Goal: Task Accomplishment & Management: Complete application form

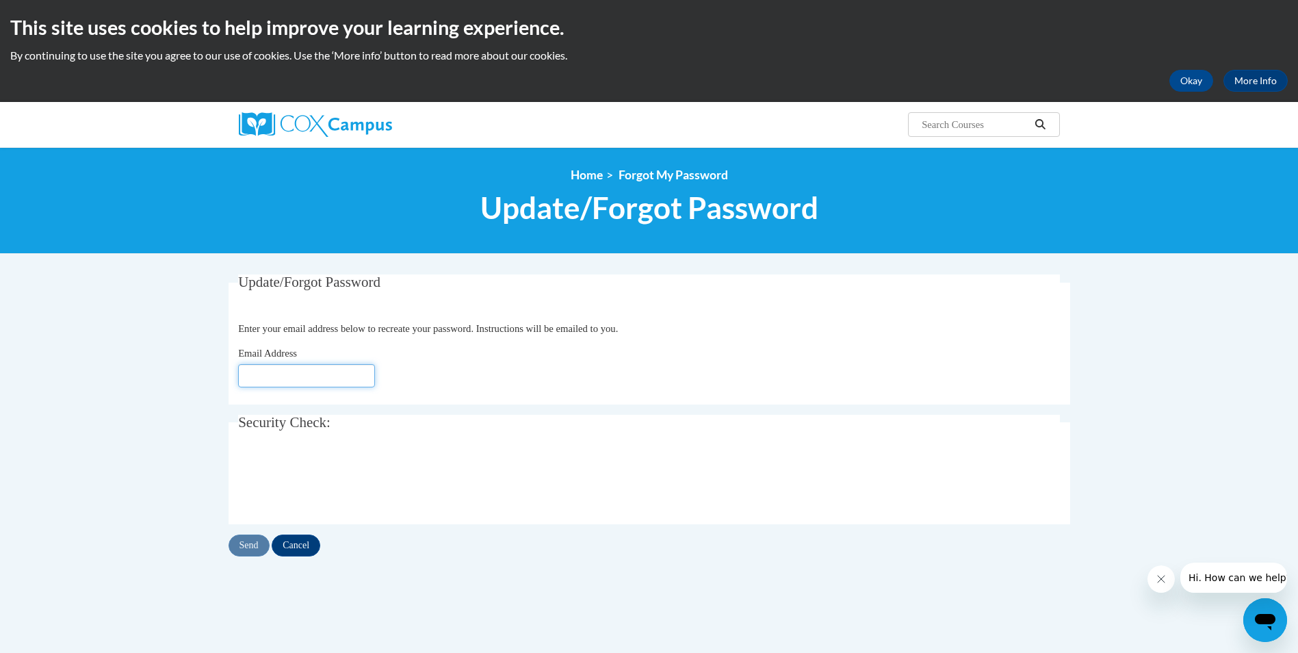
click at [272, 373] on input "Email Address" at bounding box center [306, 375] width 137 height 23
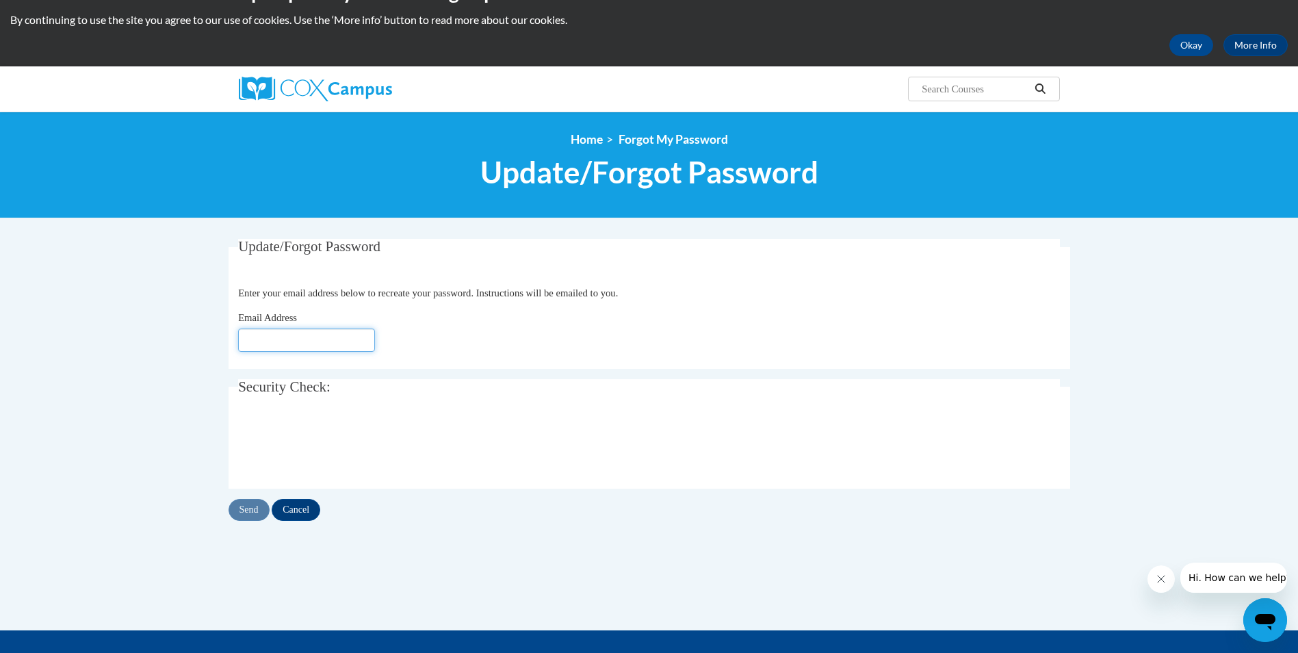
scroll to position [68, 0]
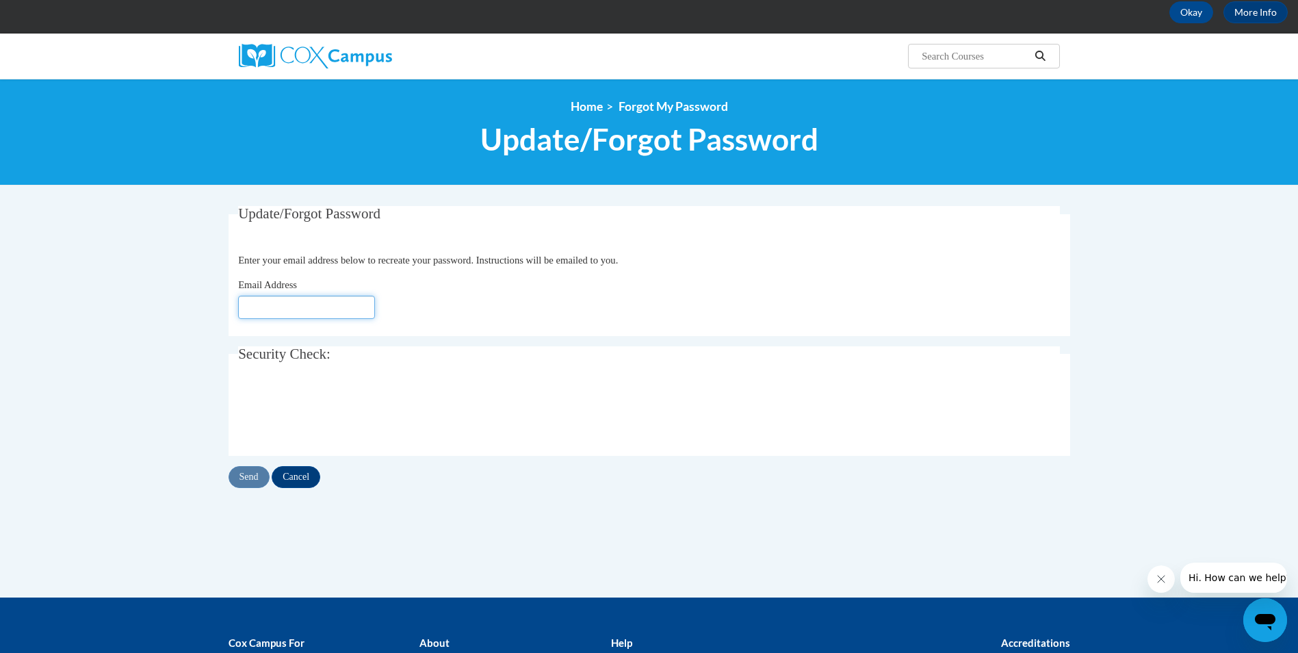
click at [275, 304] on input "Email Address" at bounding box center [306, 307] width 137 height 23
type input "bonnieskids@aol.com"
click at [255, 474] on input "Send" at bounding box center [249, 477] width 41 height 22
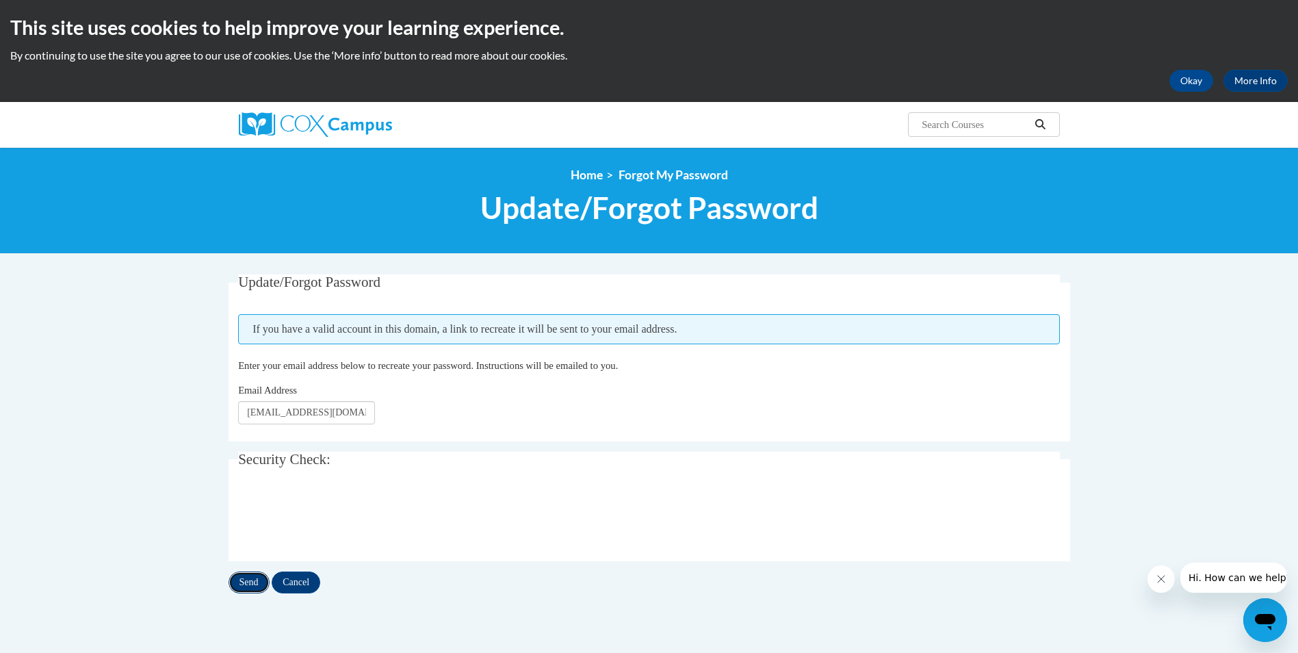
click at [250, 583] on input "Send" at bounding box center [249, 582] width 41 height 22
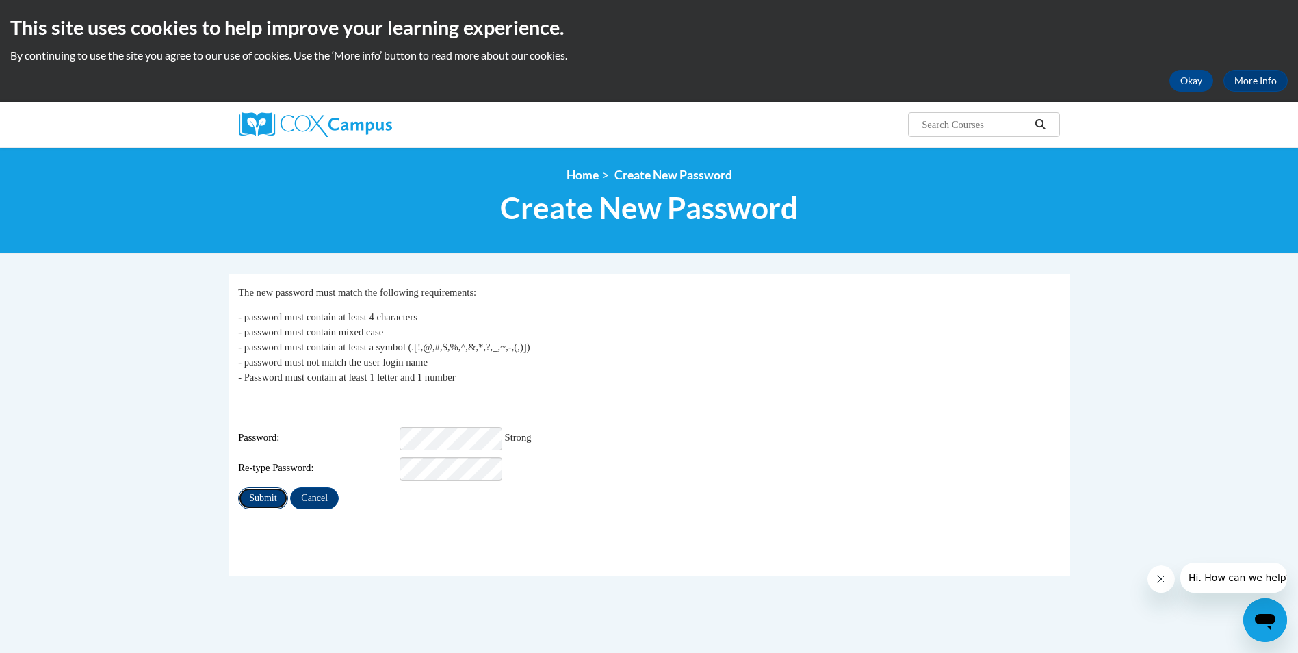
click at [268, 488] on input "Submit" at bounding box center [262, 498] width 49 height 22
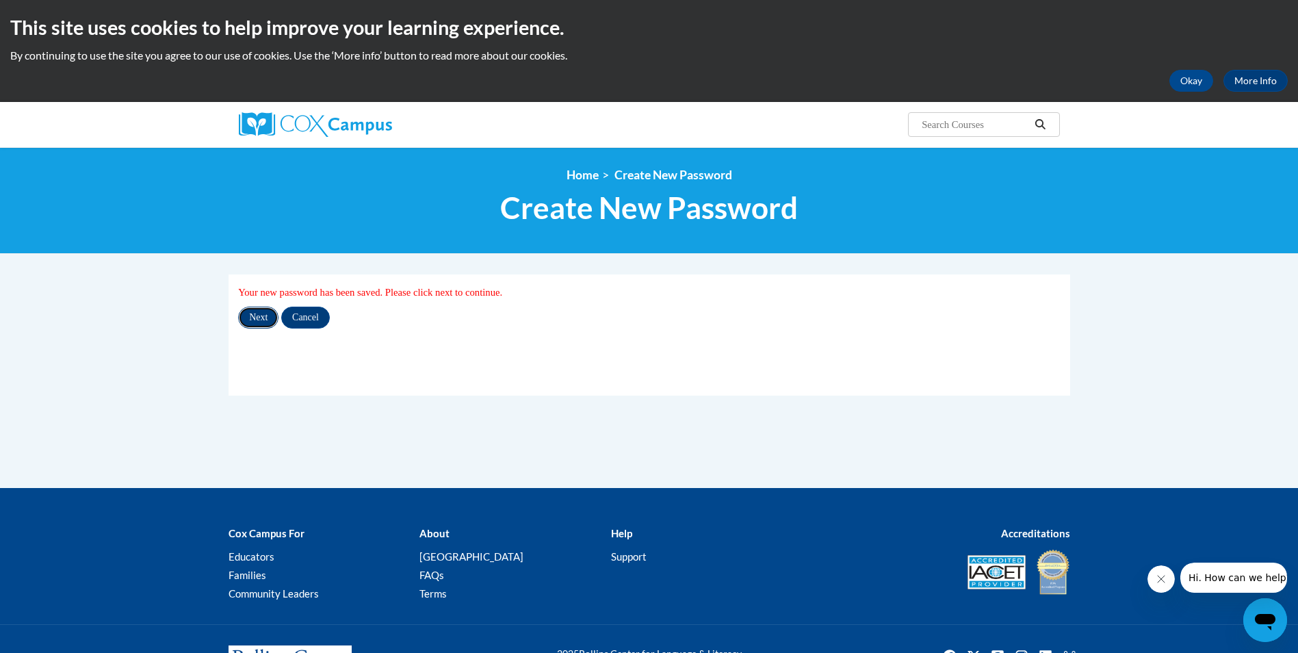
click at [254, 321] on input "Next" at bounding box center [258, 318] width 40 height 22
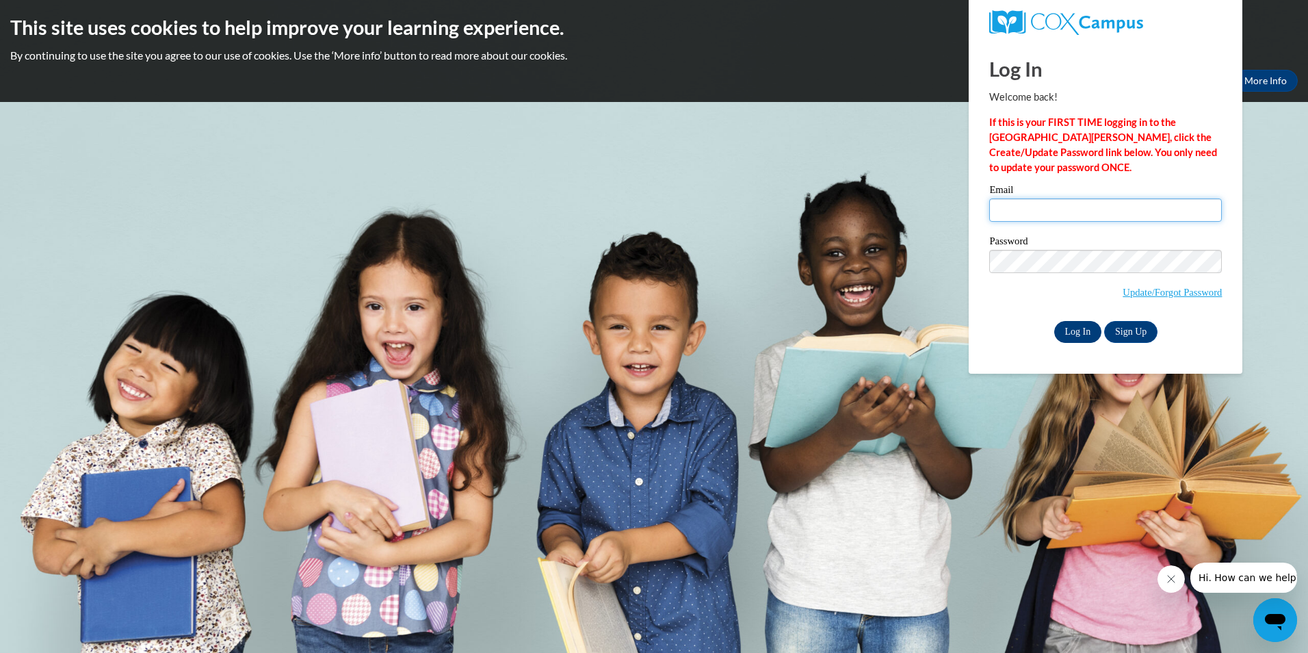
type input "bonnieskids@aol.com"
click at [1080, 326] on input "Log In" at bounding box center [1078, 332] width 48 height 22
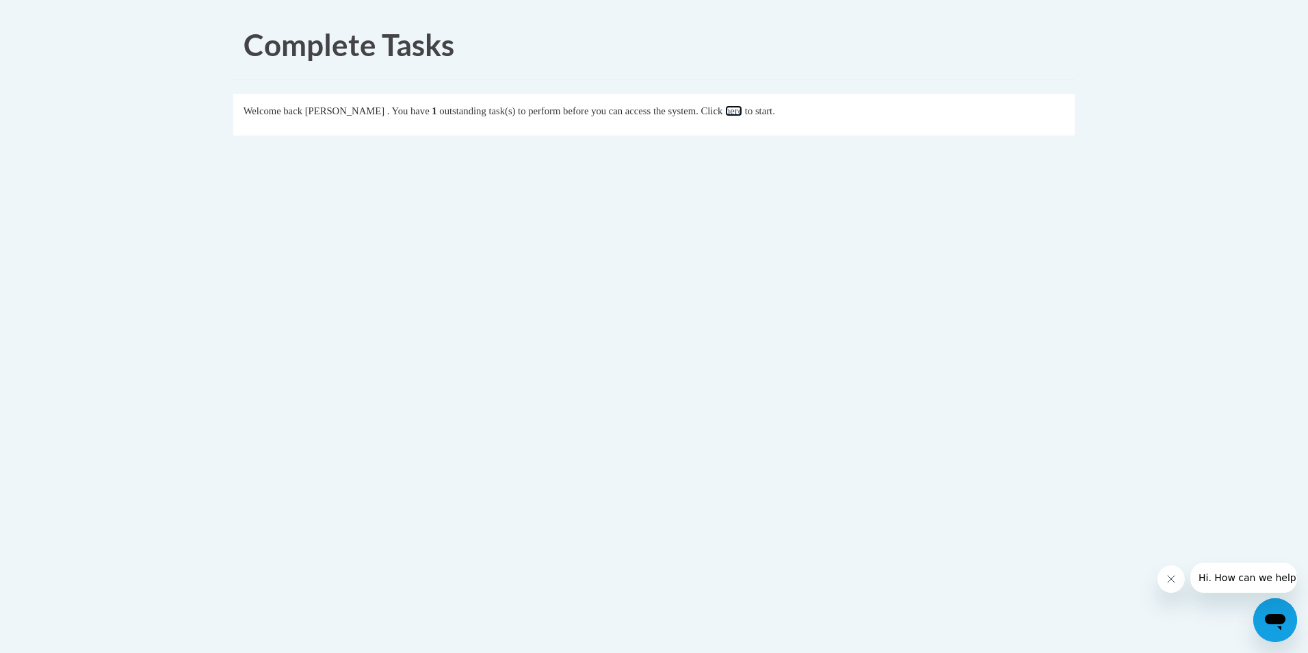
click at [742, 113] on link "here" at bounding box center [733, 110] width 17 height 11
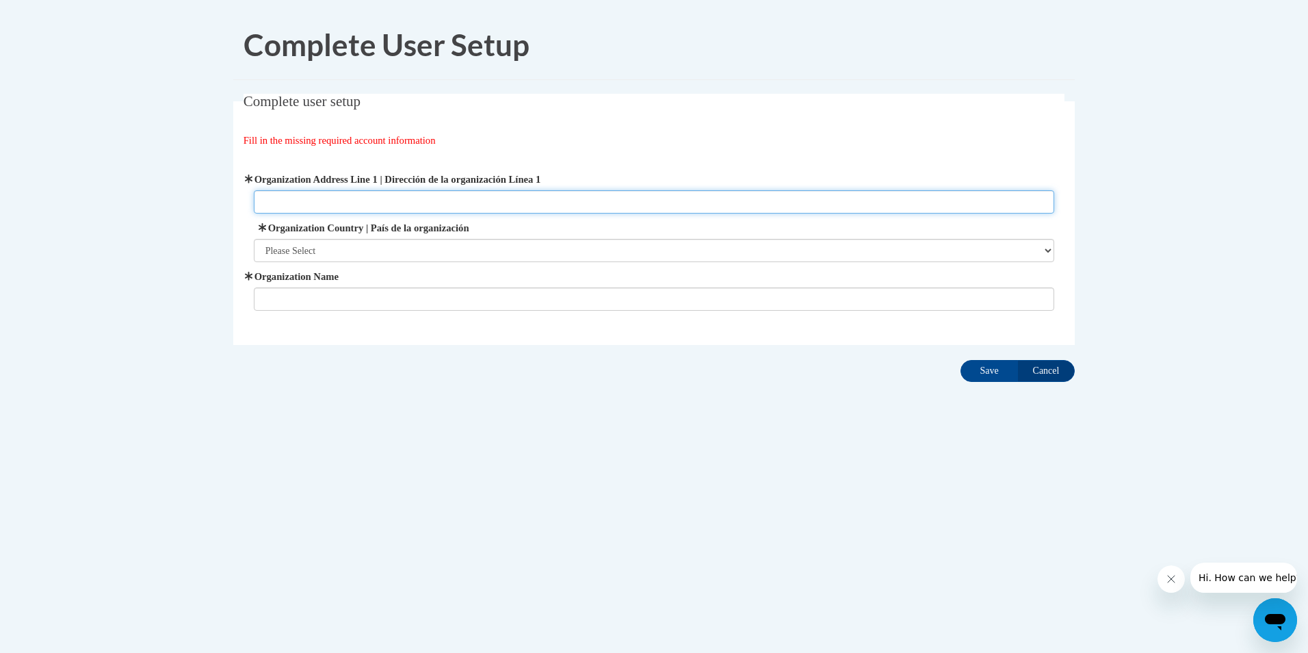
click at [502, 205] on input "Organization Address Line 1 | Dirección de la organización Línea 1" at bounding box center [654, 201] width 801 height 23
type input "Bonnie's Kids Childcare Center, 2314 Enterprise Dr"
type input "Bonnie's Kids Child Care Center"
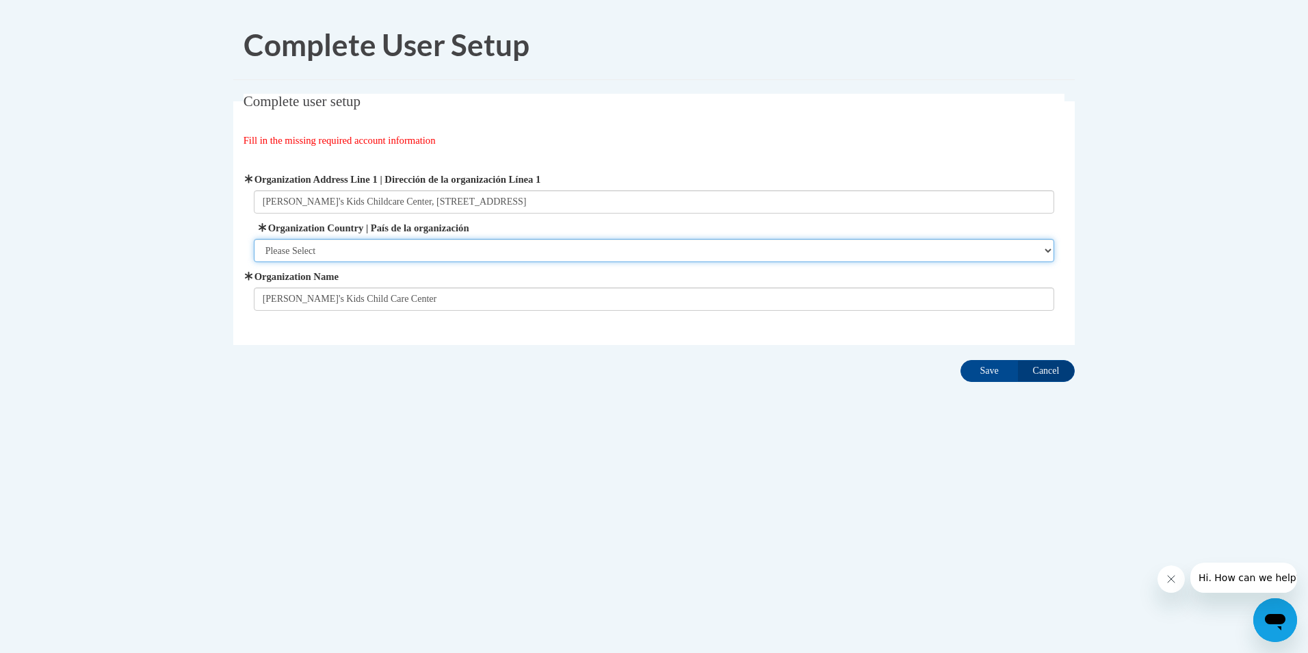
click at [453, 248] on select "Please Select United States | Estados Unidos Outside of the United States | Fue…" at bounding box center [654, 250] width 801 height 23
select select "ad49bcad-a171-4b2e-b99c-48b446064914"
click at [254, 239] on select "Please Select United States | Estados Unidos Outside of the United States | Fue…" at bounding box center [654, 250] width 801 height 23
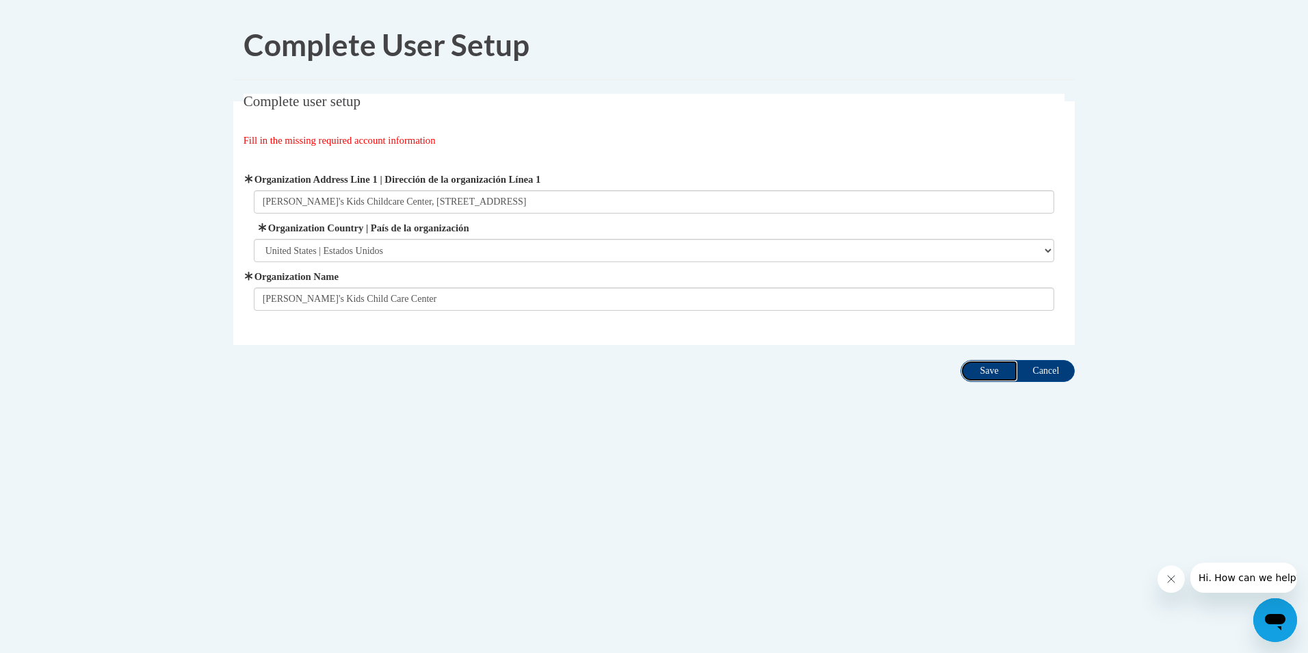
click at [983, 367] on input "Save" at bounding box center [989, 371] width 57 height 22
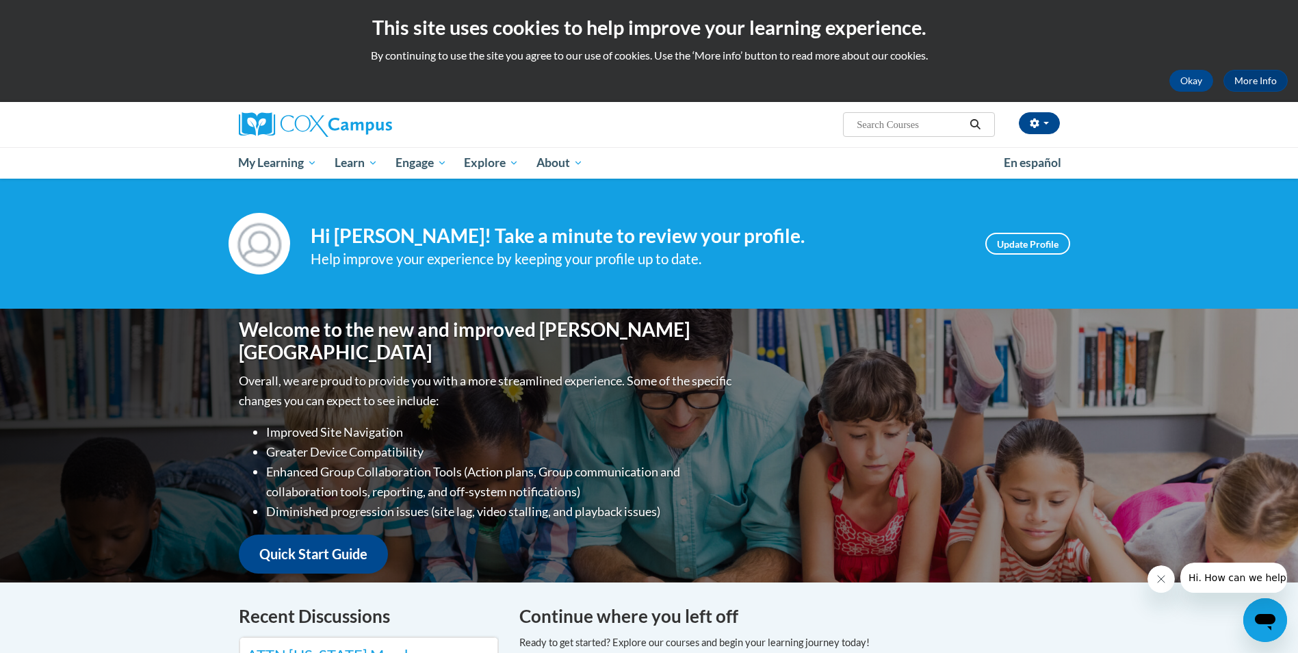
click at [1110, 393] on div "Welcome to the new and improved [PERSON_NAME] Campus Overall, we are proud to p…" at bounding box center [649, 446] width 1298 height 274
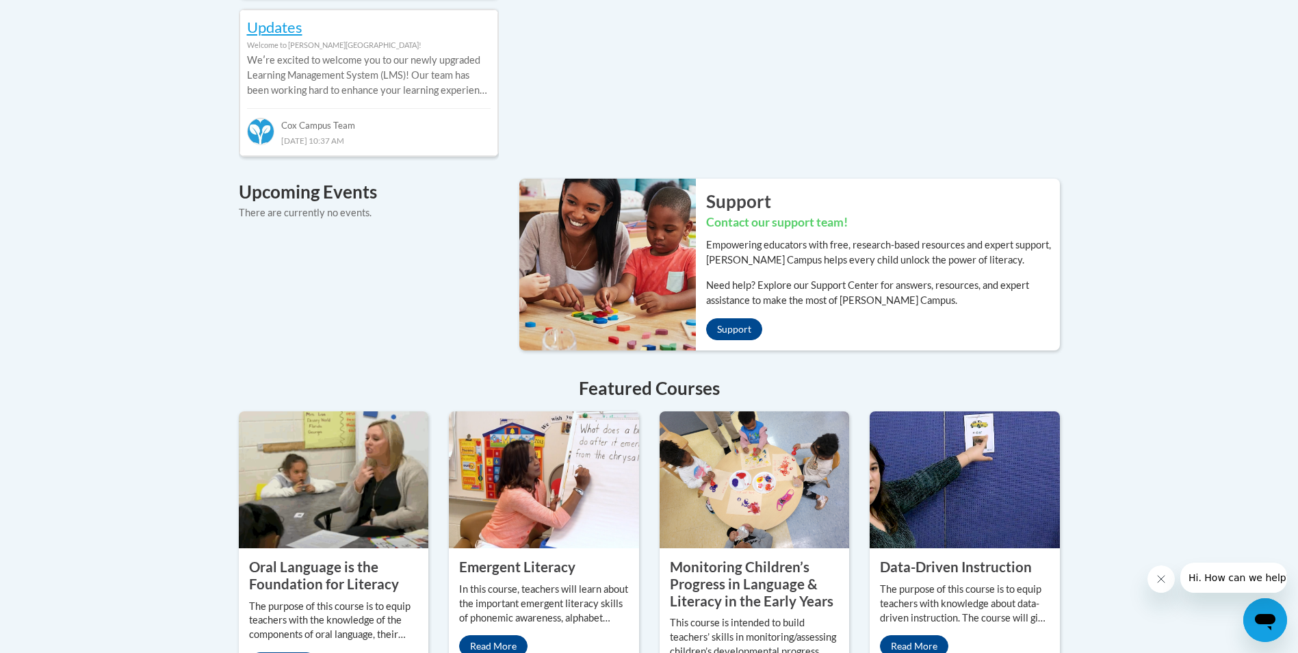
scroll to position [821, 0]
